Goal: Task Accomplishment & Management: Use online tool/utility

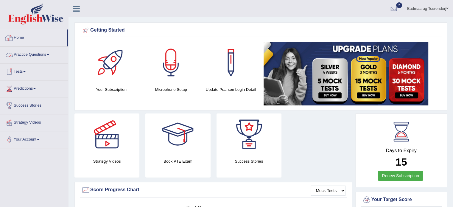
click at [40, 53] on link "Practice Questions" at bounding box center [34, 53] width 68 height 15
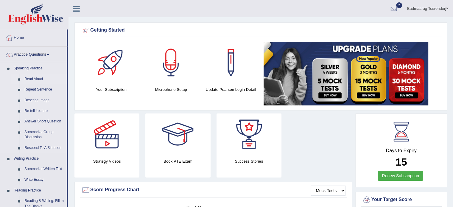
click at [36, 77] on link "Read Aloud" at bounding box center [44, 79] width 45 height 11
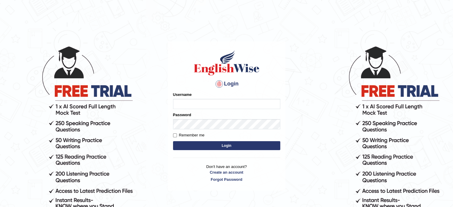
type input "Badmaarag"
click at [228, 144] on button "Login" at bounding box center [226, 145] width 107 height 9
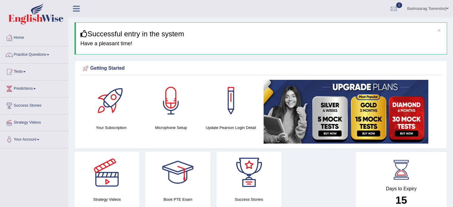
click at [39, 52] on link "Practice Questions" at bounding box center [34, 53] width 68 height 15
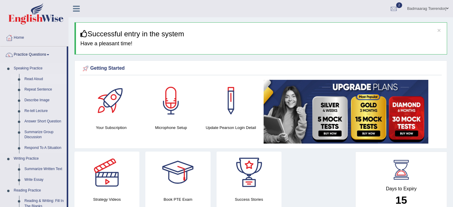
click at [38, 78] on link "Read Aloud" at bounding box center [44, 79] width 45 height 11
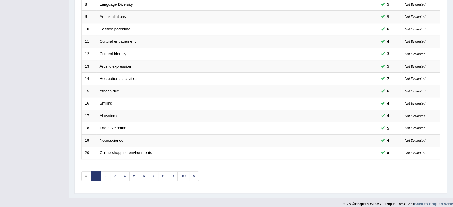
scroll to position [185, 0]
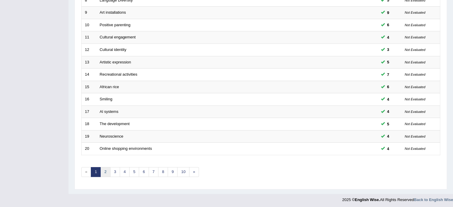
click at [106, 170] on link "2" at bounding box center [105, 172] width 10 height 10
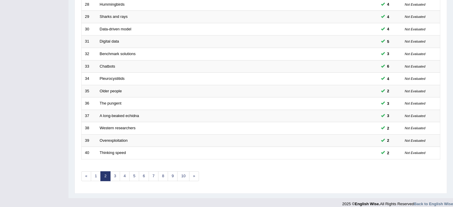
scroll to position [185, 0]
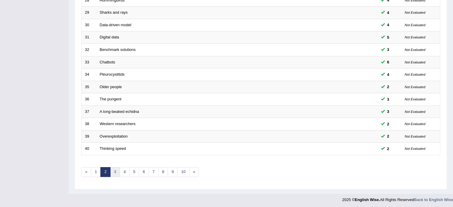
click at [115, 170] on link "3" at bounding box center [115, 172] width 10 height 10
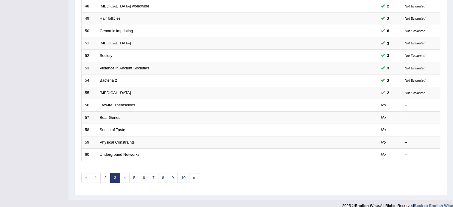
scroll to position [185, 0]
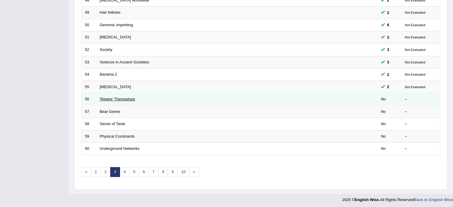
click at [123, 97] on link "'Rewire' Themselves" at bounding box center [117, 99] width 35 height 4
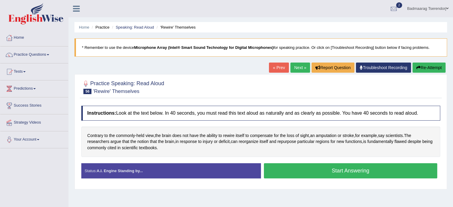
click at [311, 169] on button "Start Answering" at bounding box center [350, 170] width 173 height 15
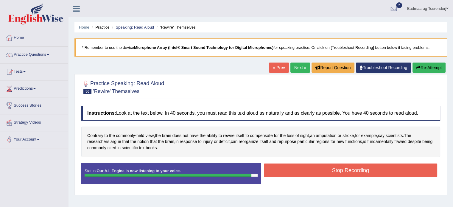
click at [320, 174] on button "Stop Recording" at bounding box center [350, 170] width 173 height 14
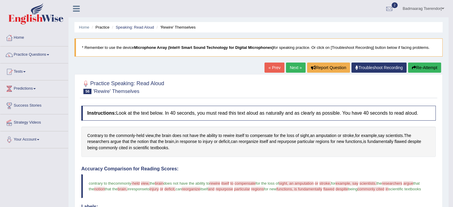
click at [432, 65] on button "Re-Attempt" at bounding box center [424, 67] width 33 height 10
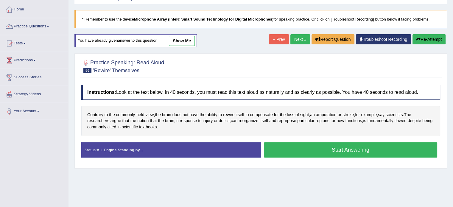
scroll to position [30, 0]
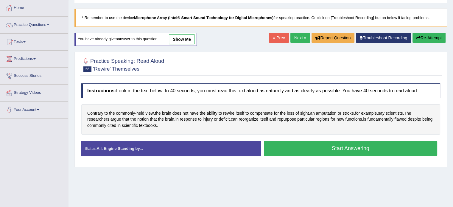
click at [426, 146] on button "Start Answering" at bounding box center [350, 148] width 173 height 15
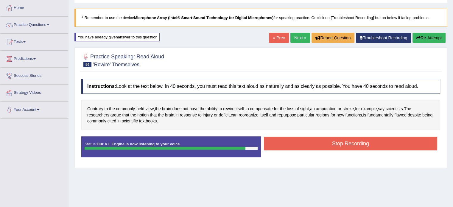
click at [382, 141] on button "Stop Recording" at bounding box center [350, 144] width 173 height 14
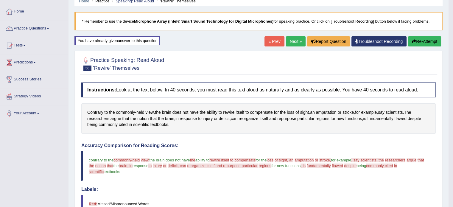
scroll to position [18, 0]
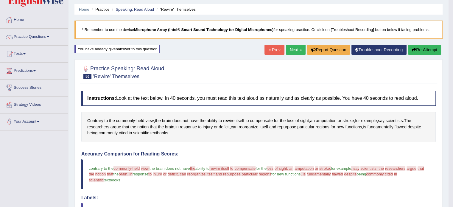
click at [423, 50] on button "Re-Attempt" at bounding box center [424, 50] width 33 height 10
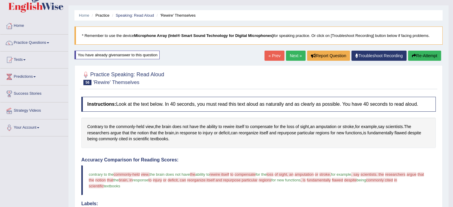
scroll to position [0, 0]
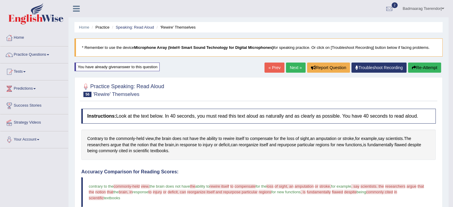
click at [419, 65] on button "Re-Attempt" at bounding box center [424, 67] width 33 height 10
click at [422, 67] on button "Re-Attempt" at bounding box center [424, 67] width 33 height 10
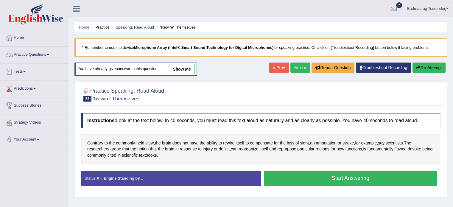
click at [48, 54] on link "Practice Questions" at bounding box center [34, 53] width 68 height 15
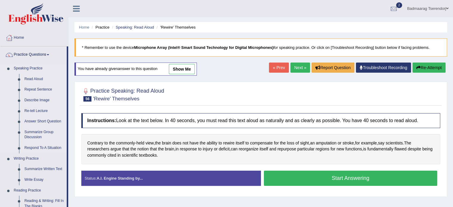
click at [30, 79] on link "Read Aloud" at bounding box center [44, 79] width 45 height 11
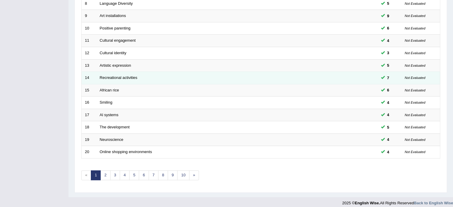
scroll to position [185, 0]
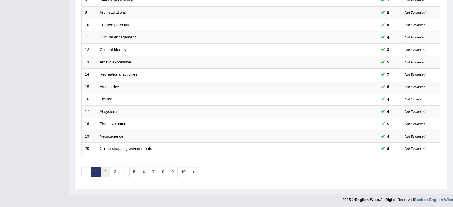
click at [103, 172] on link "2" at bounding box center [105, 172] width 10 height 10
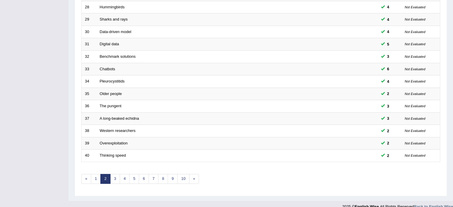
scroll to position [185, 0]
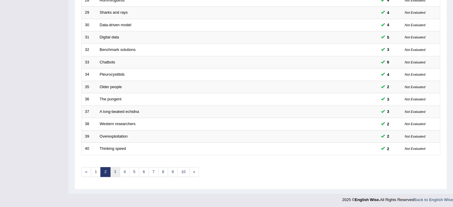
click at [117, 170] on link "3" at bounding box center [115, 172] width 10 height 10
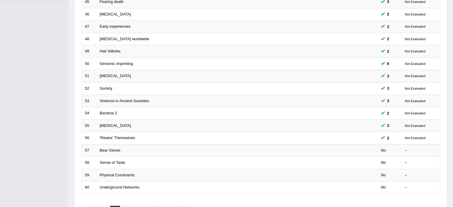
scroll to position [149, 0]
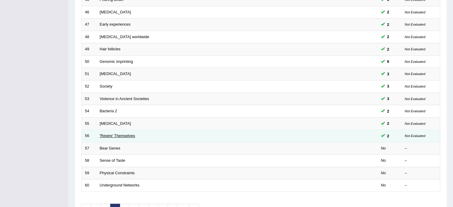
click at [112, 134] on link "'Rewire' Themselves" at bounding box center [117, 135] width 35 height 4
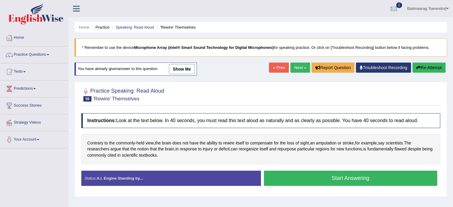
click at [384, 179] on button "Start Answering" at bounding box center [350, 178] width 173 height 15
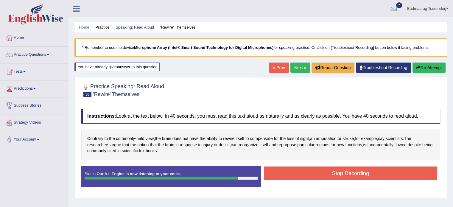
click at [302, 172] on button "Stop Recording" at bounding box center [350, 173] width 173 height 14
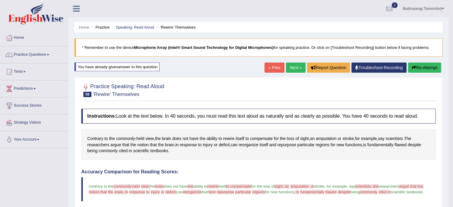
click at [423, 65] on button "Re-Attempt" at bounding box center [424, 67] width 33 height 10
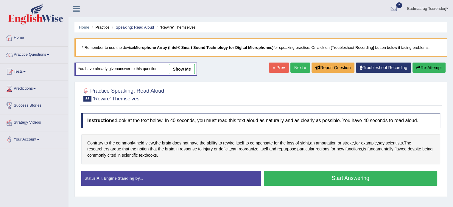
click at [327, 176] on button "Start Answering" at bounding box center [350, 178] width 173 height 15
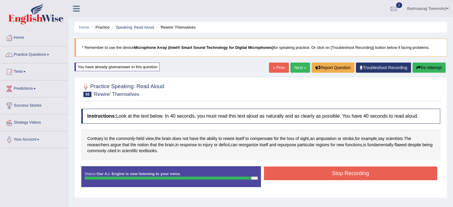
click at [316, 173] on button "Stop Recording" at bounding box center [350, 173] width 173 height 14
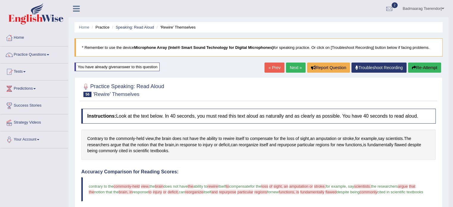
click at [290, 67] on link "Next »" at bounding box center [296, 67] width 20 height 10
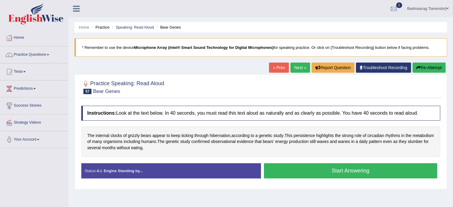
click at [314, 169] on button "Start Answering" at bounding box center [350, 170] width 173 height 15
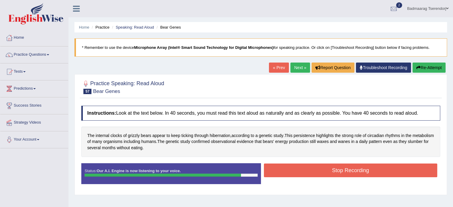
click at [314, 169] on button "Stop Recording" at bounding box center [350, 170] width 173 height 14
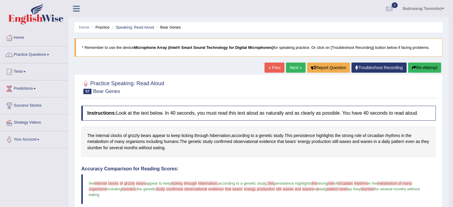
click at [419, 66] on button "Re-Attempt" at bounding box center [424, 67] width 33 height 10
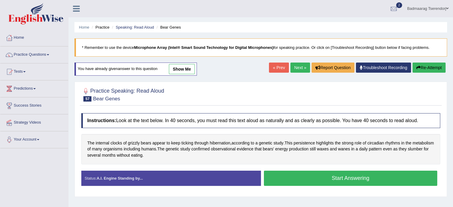
click at [325, 178] on button "Start Answering" at bounding box center [350, 178] width 173 height 15
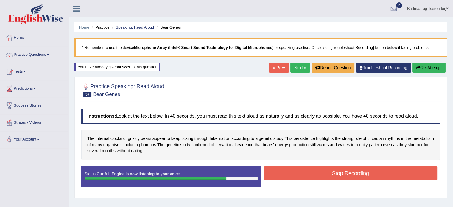
click at [316, 173] on button "Stop Recording" at bounding box center [350, 173] width 173 height 14
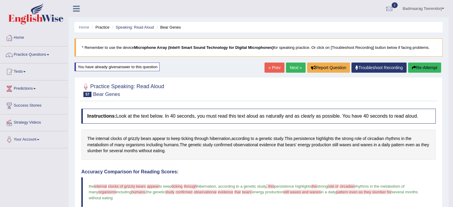
click at [430, 67] on button "Re-Attempt" at bounding box center [424, 67] width 33 height 10
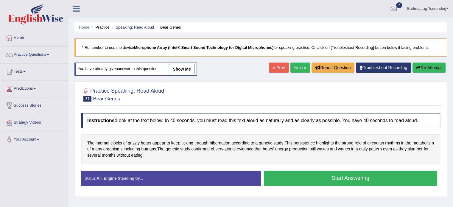
click at [319, 177] on button "Start Answering" at bounding box center [350, 178] width 173 height 15
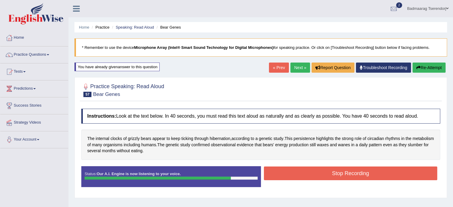
click at [303, 174] on button "Stop Recording" at bounding box center [350, 173] width 173 height 14
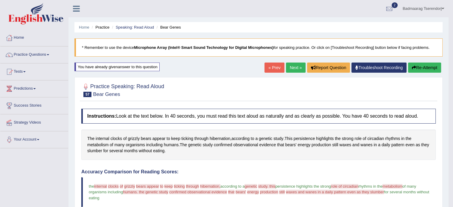
click at [290, 68] on link "Next »" at bounding box center [296, 67] width 20 height 10
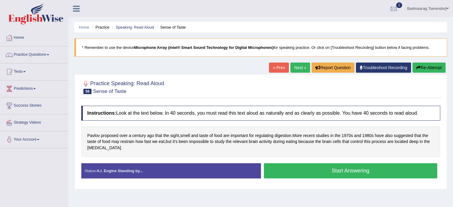
click at [323, 169] on button "Start Answering" at bounding box center [350, 170] width 173 height 15
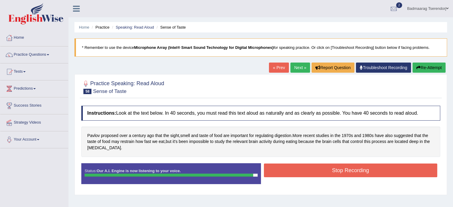
click at [317, 172] on button "Stop Recording" at bounding box center [350, 170] width 173 height 14
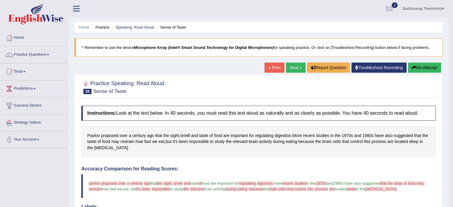
click at [418, 68] on button "Re-Attempt" at bounding box center [424, 67] width 33 height 10
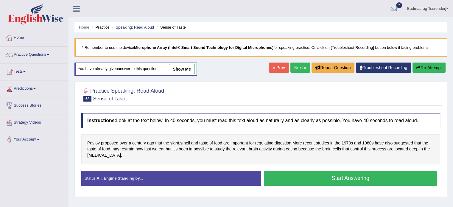
click at [397, 175] on button "Start Answering" at bounding box center [350, 178] width 173 height 15
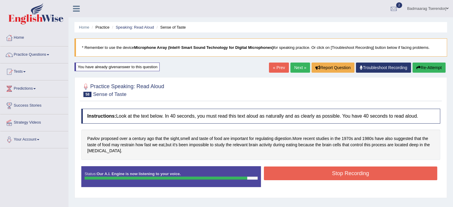
click at [318, 170] on button "Stop Recording" at bounding box center [350, 173] width 173 height 14
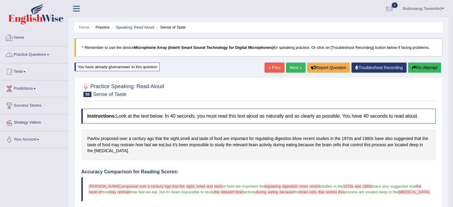
click at [45, 55] on link "Practice Questions" at bounding box center [34, 53] width 68 height 15
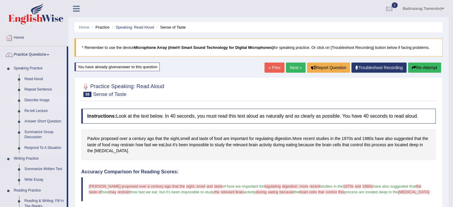
click at [33, 99] on link "Describe Image" at bounding box center [44, 100] width 45 height 11
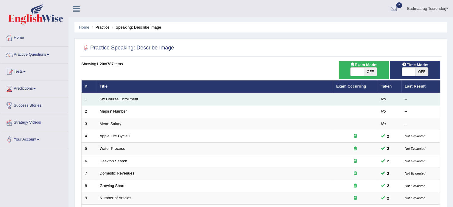
click at [133, 99] on link "Six Course Enrollment" at bounding box center [119, 99] width 38 height 4
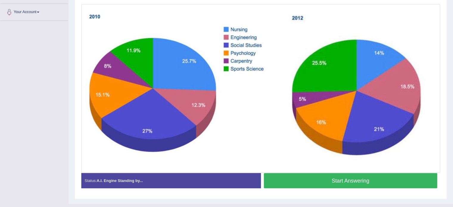
scroll to position [138, 0]
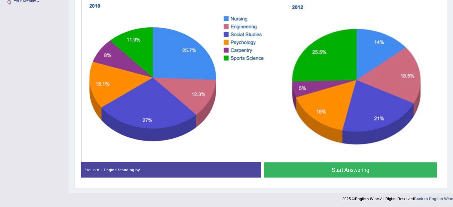
click at [300, 171] on button "Start Answering" at bounding box center [350, 169] width 173 height 15
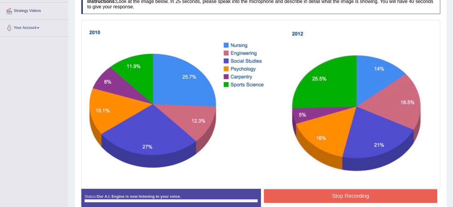
scroll to position [108, 0]
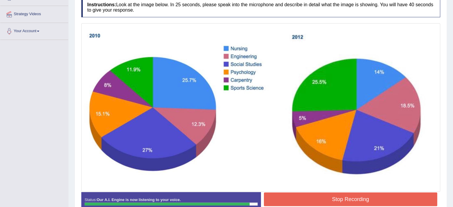
click at [292, 196] on button "Stop Recording" at bounding box center [350, 199] width 173 height 14
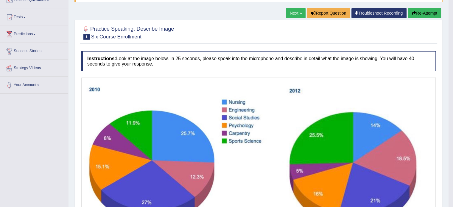
scroll to position [49, 0]
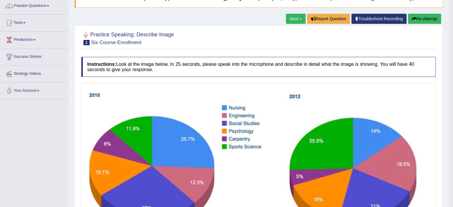
click at [426, 19] on button "Re-Attempt" at bounding box center [424, 19] width 33 height 10
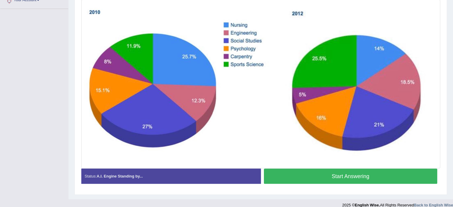
scroll to position [140, 0]
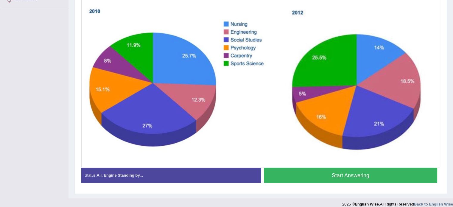
click at [402, 173] on button "Start Answering" at bounding box center [350, 175] width 173 height 15
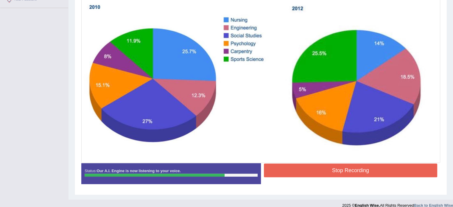
click at [417, 169] on button "Stop Recording" at bounding box center [350, 170] width 173 height 14
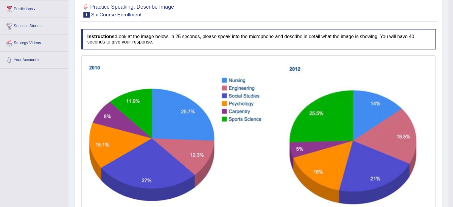
scroll to position [51, 0]
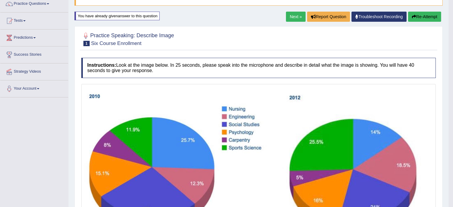
click at [429, 16] on button "Re-Attempt" at bounding box center [424, 17] width 33 height 10
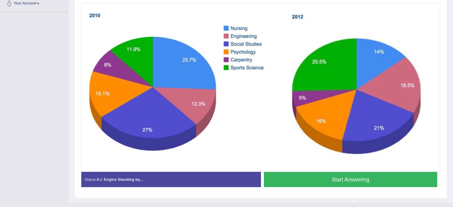
scroll to position [140, 0]
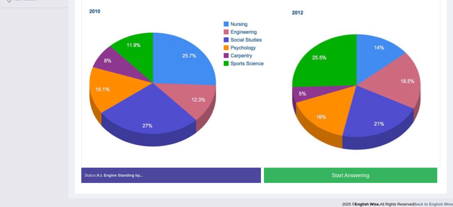
click at [389, 175] on button "Start Answering" at bounding box center [350, 175] width 173 height 15
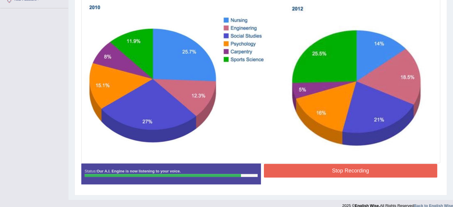
scroll to position [147, 0]
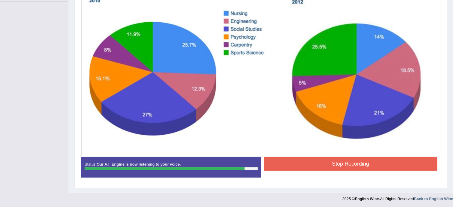
click at [419, 163] on button "Stop Recording" at bounding box center [350, 164] width 173 height 14
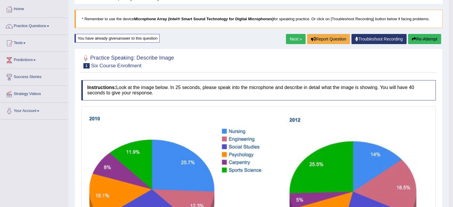
scroll to position [0, 0]
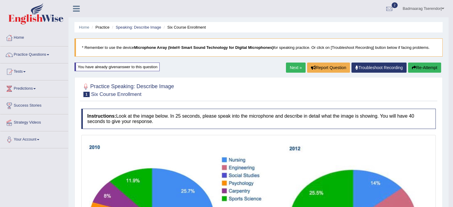
click at [297, 65] on link "Next »" at bounding box center [296, 67] width 20 height 10
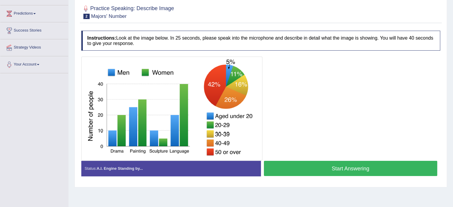
scroll to position [89, 0]
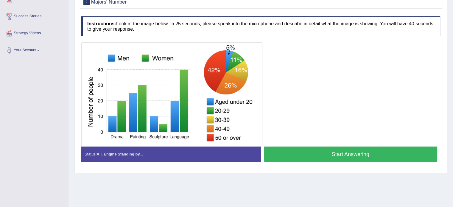
click at [309, 154] on button "Start Answering" at bounding box center [350, 153] width 173 height 15
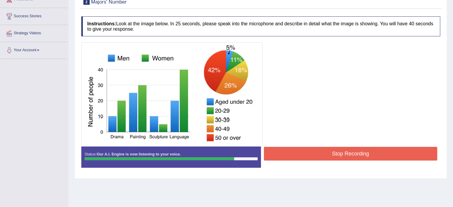
click at [313, 154] on button "Stop Recording" at bounding box center [350, 154] width 173 height 14
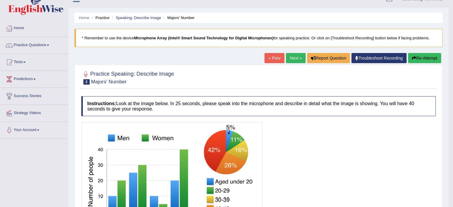
scroll to position [0, 0]
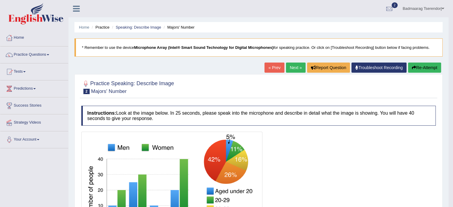
click at [418, 66] on button "Re-Attempt" at bounding box center [424, 67] width 33 height 10
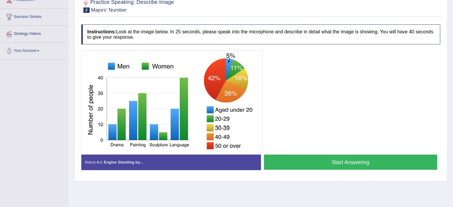
scroll to position [89, 0]
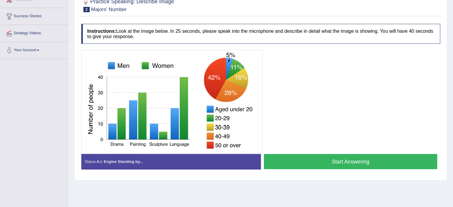
click at [309, 162] on button "Start Answering" at bounding box center [350, 161] width 173 height 15
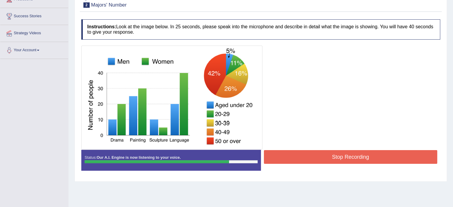
click at [321, 155] on button "Stop Recording" at bounding box center [350, 157] width 173 height 14
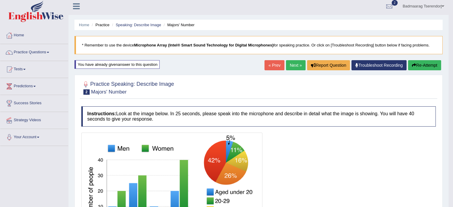
scroll to position [0, 0]
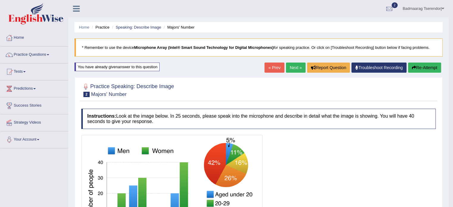
click at [292, 67] on link "Next »" at bounding box center [296, 67] width 20 height 10
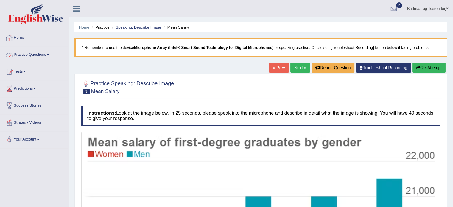
click at [46, 54] on link "Practice Questions" at bounding box center [34, 53] width 68 height 15
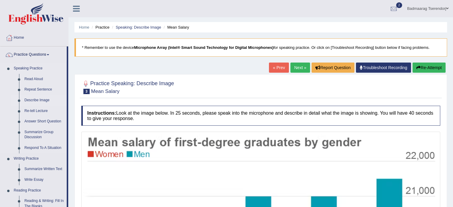
click at [38, 100] on link "Describe Image" at bounding box center [44, 100] width 45 height 11
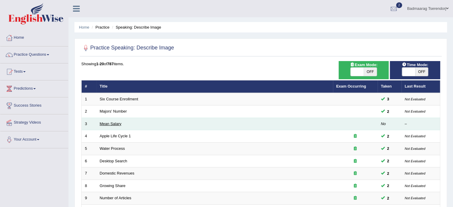
click at [117, 123] on link "Mean Salary" at bounding box center [111, 123] width 22 height 4
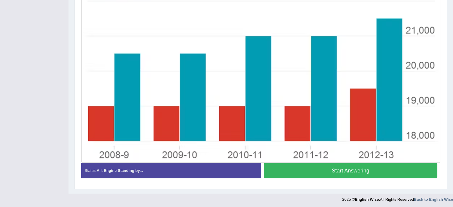
scroll to position [161, 0]
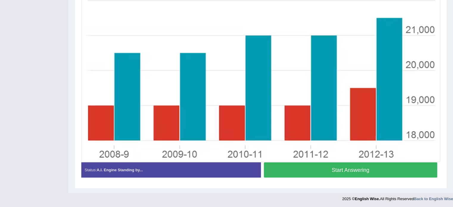
click at [287, 173] on button "Start Answering" at bounding box center [350, 169] width 173 height 15
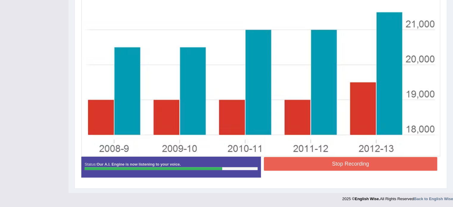
scroll to position [167, 0]
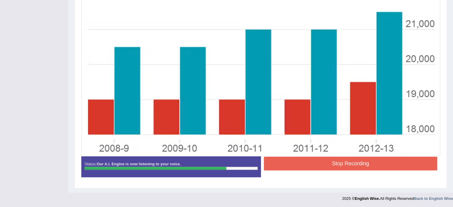
click at [314, 164] on button "Stop Recording" at bounding box center [350, 164] width 173 height 14
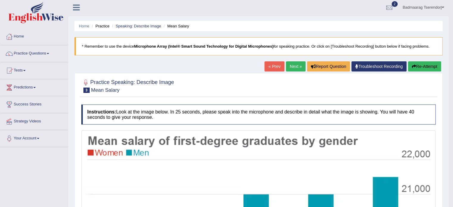
scroll to position [0, 0]
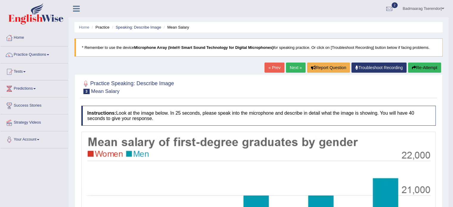
click at [429, 65] on button "Re-Attempt" at bounding box center [424, 67] width 33 height 10
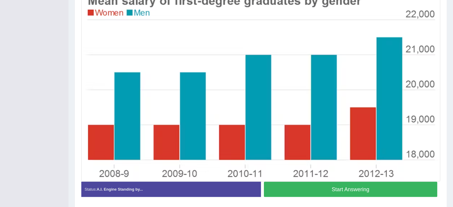
scroll to position [163, 0]
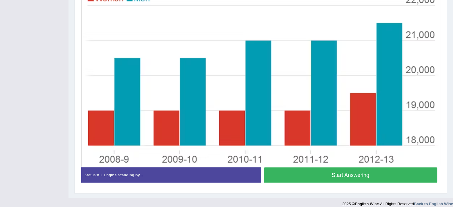
click at [373, 171] on button "Start Answering" at bounding box center [350, 174] width 173 height 15
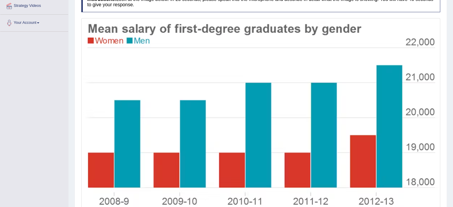
scroll to position [140, 0]
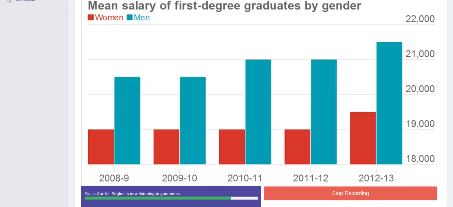
click at [398, 191] on button "Stop Recording" at bounding box center [350, 193] width 173 height 14
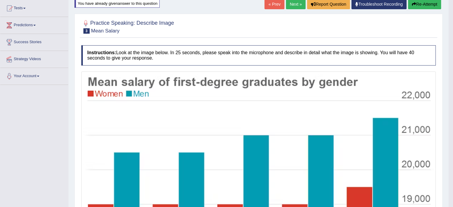
scroll to position [51, 0]
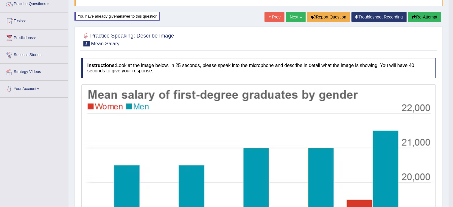
click at [293, 15] on link "Next »" at bounding box center [296, 17] width 20 height 10
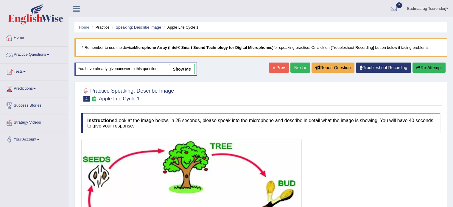
click at [47, 55] on link "Practice Questions" at bounding box center [34, 53] width 68 height 15
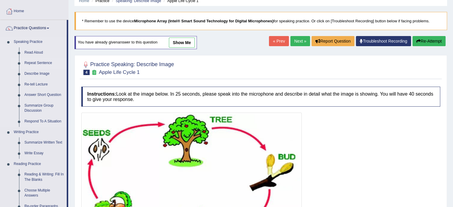
scroll to position [30, 0]
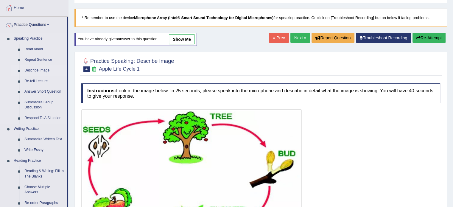
click at [39, 68] on link "Describe Image" at bounding box center [44, 70] width 45 height 11
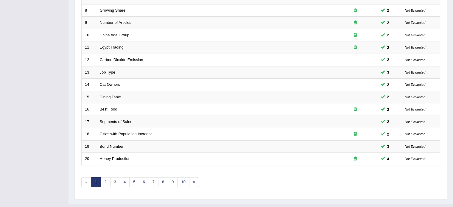
scroll to position [179, 0]
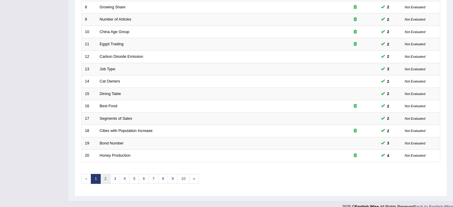
click at [107, 175] on link "2" at bounding box center [105, 179] width 10 height 10
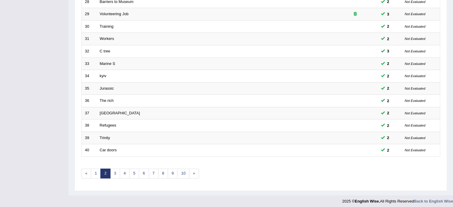
scroll to position [185, 0]
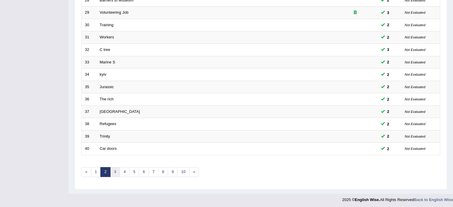
click at [114, 170] on link "3" at bounding box center [115, 172] width 10 height 10
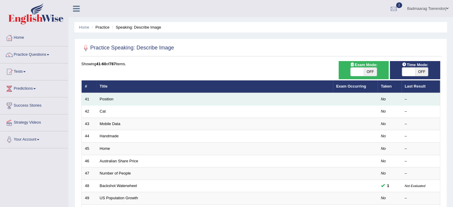
click at [255, 100] on td "Position" at bounding box center [214, 99] width 236 height 12
click at [105, 98] on link "Position" at bounding box center [107, 99] width 14 height 4
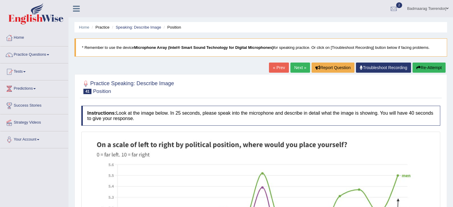
click at [25, 71] on span at bounding box center [24, 71] width 2 height 1
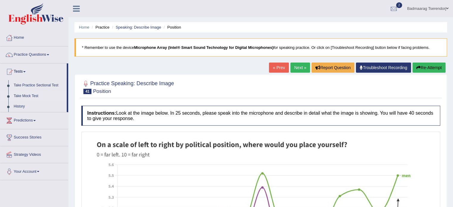
click at [23, 96] on link "Take Mock Test" at bounding box center [39, 96] width 56 height 11
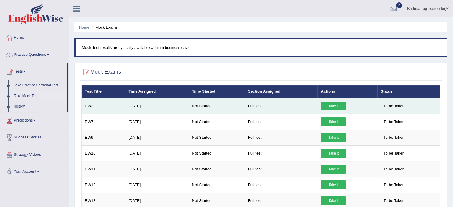
click at [332, 106] on link "Take it" at bounding box center [333, 105] width 25 height 9
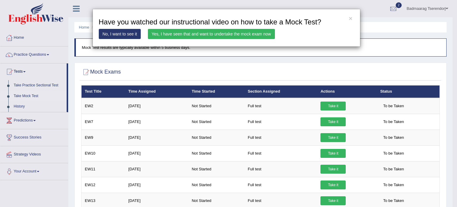
click at [239, 35] on link "Yes, I have seen that and want to undertake the mock exam now" at bounding box center [211, 34] width 127 height 10
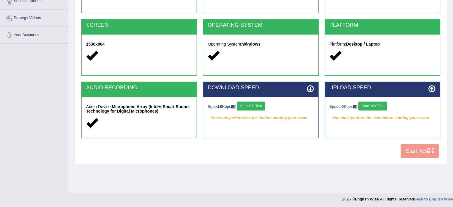
scroll to position [106, 0]
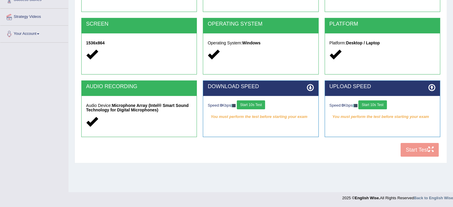
click at [260, 104] on button "Start 10s Test" at bounding box center [251, 104] width 28 height 9
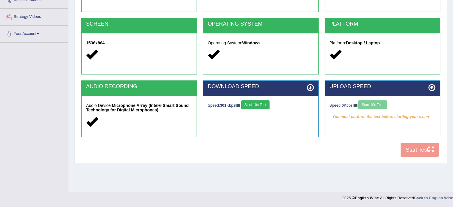
click at [382, 103] on div "Speed: 0 Kbps Start 10s Test" at bounding box center [382, 105] width 106 height 10
click at [381, 103] on button "Start 10s Test" at bounding box center [372, 104] width 28 height 9
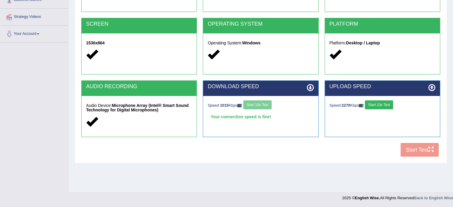
click at [260, 104] on div "Speed: 1015 Kbps Start 10s Test" at bounding box center [260, 105] width 106 height 10
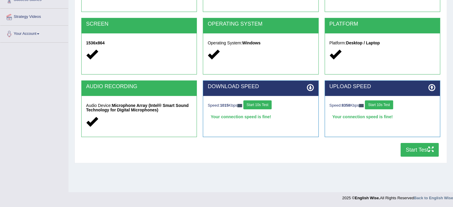
click at [418, 148] on button "Start Test" at bounding box center [419, 150] width 38 height 14
